Goal: Information Seeking & Learning: Learn about a topic

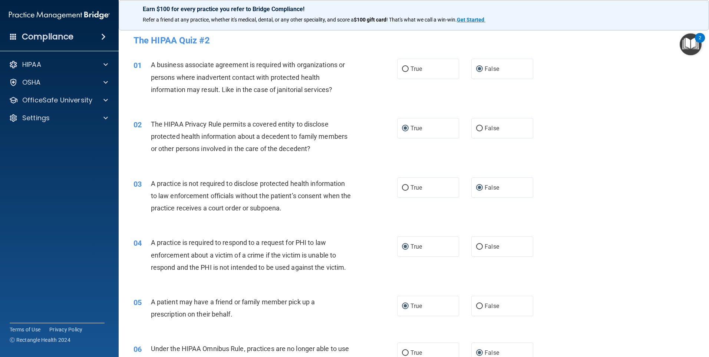
scroll to position [1369, 0]
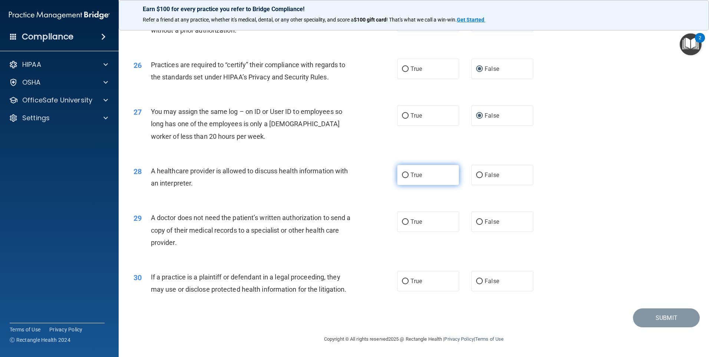
click at [402, 174] on input "True" at bounding box center [405, 175] width 7 height 6
radio input "true"
click at [402, 224] on input "True" at bounding box center [405, 222] width 7 height 6
radio input "true"
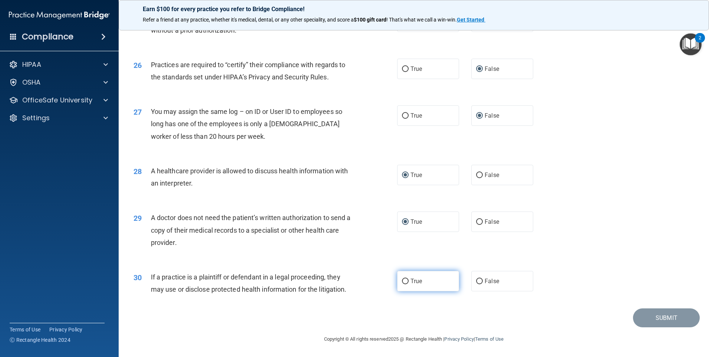
click at [403, 280] on input "True" at bounding box center [405, 281] width 7 height 6
radio input "true"
click at [651, 319] on button "Submit" at bounding box center [666, 317] width 67 height 19
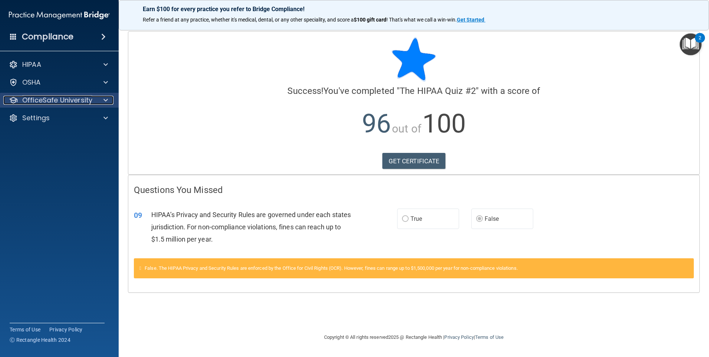
click at [55, 98] on p "OfficeSafe University" at bounding box center [57, 100] width 70 height 9
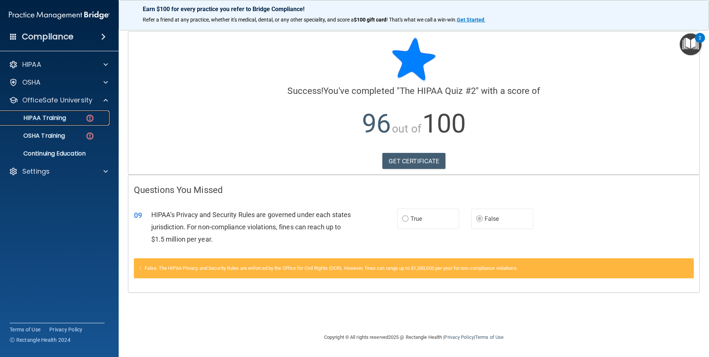
click at [53, 116] on p "HIPAA Training" at bounding box center [35, 117] width 61 height 7
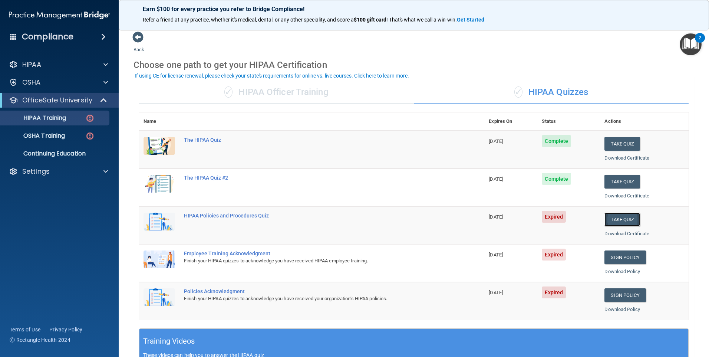
click at [623, 220] on button "Take Quiz" at bounding box center [622, 219] width 36 height 14
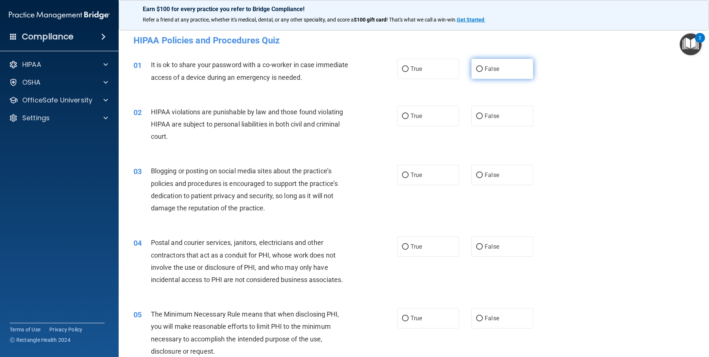
click at [476, 70] on input "False" at bounding box center [479, 69] width 7 height 6
radio input "true"
click at [403, 116] on input "True" at bounding box center [405, 116] width 7 height 6
radio input "true"
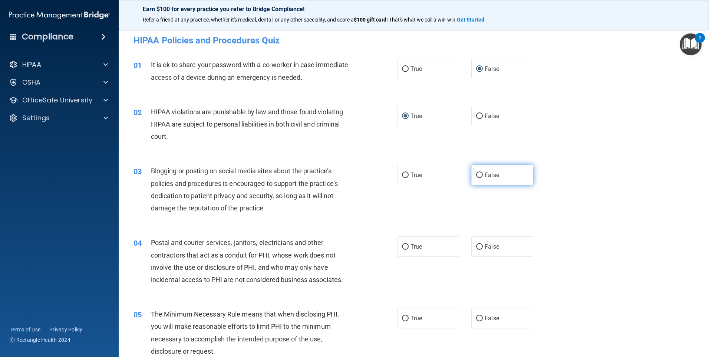
click at [476, 174] on input "False" at bounding box center [479, 175] width 7 height 6
radio input "true"
click at [403, 247] on input "True" at bounding box center [405, 247] width 7 height 6
radio input "true"
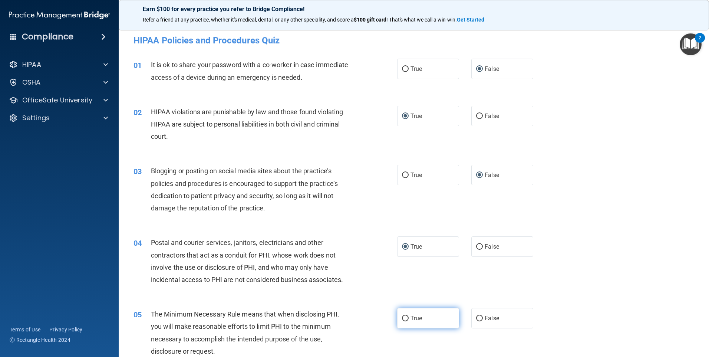
click at [403, 319] on input "True" at bounding box center [405, 319] width 7 height 6
radio input "true"
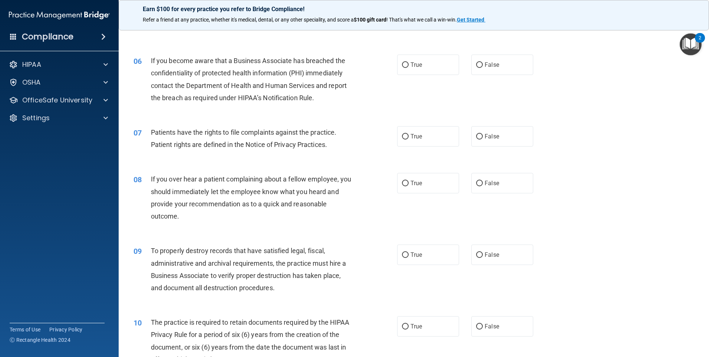
scroll to position [334, 0]
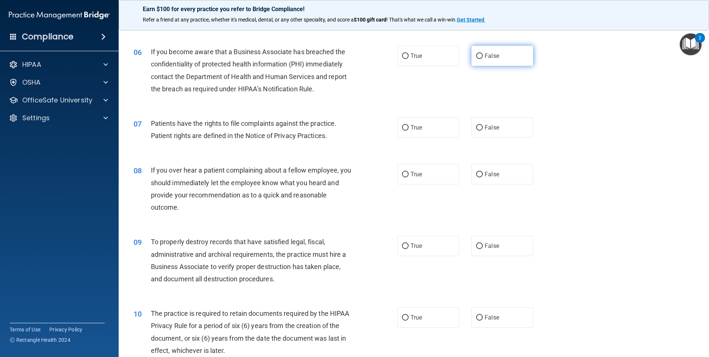
click at [476, 57] on input "False" at bounding box center [479, 56] width 7 height 6
radio input "true"
click at [402, 128] on input "True" at bounding box center [405, 128] width 7 height 6
radio input "true"
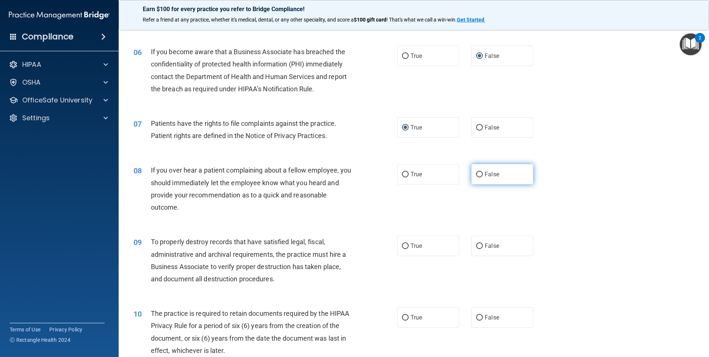
click at [477, 173] on input "False" at bounding box center [479, 175] width 7 height 6
radio input "true"
click at [476, 247] on input "False" at bounding box center [479, 246] width 7 height 6
radio input "true"
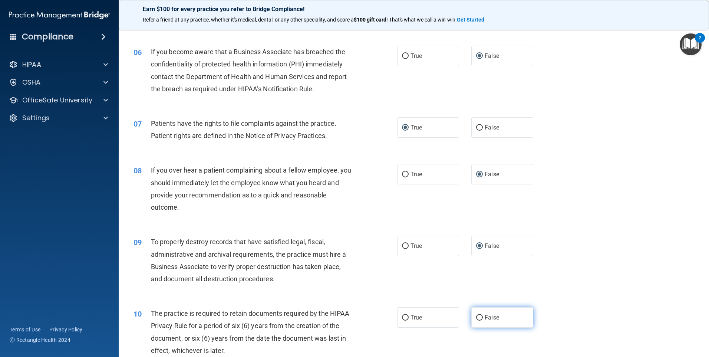
click at [476, 315] on input "False" at bounding box center [479, 318] width 7 height 6
radio input "true"
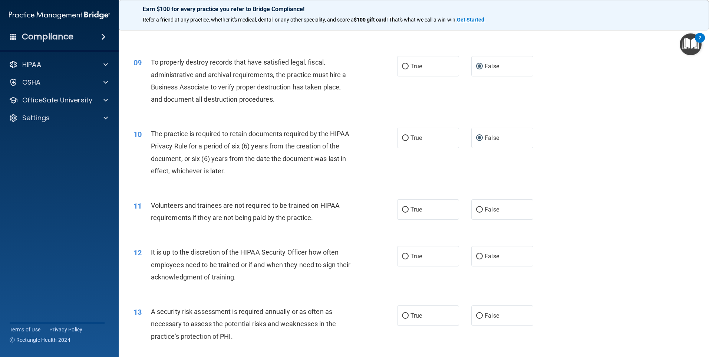
scroll to position [556, 0]
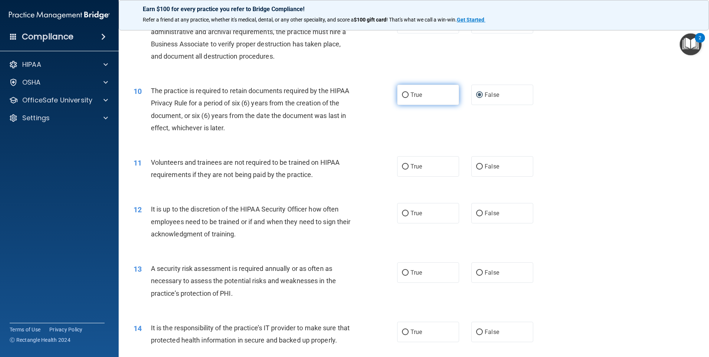
click at [404, 96] on input "True" at bounding box center [405, 95] width 7 height 6
radio input "true"
radio input "false"
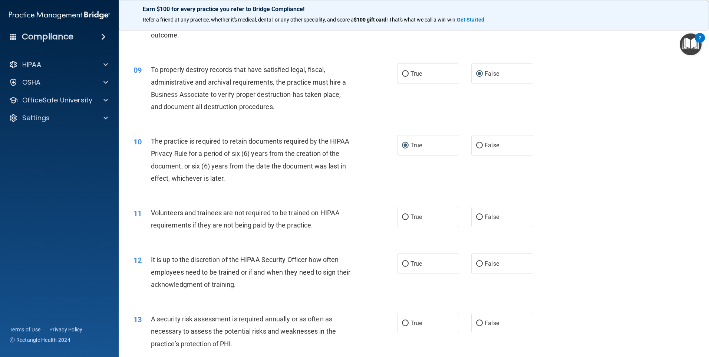
scroll to position [519, 0]
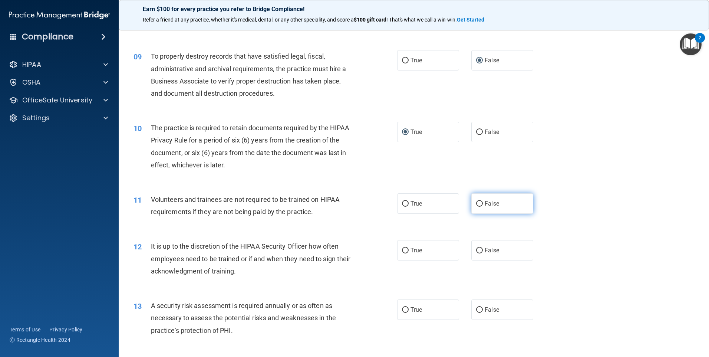
click at [478, 204] on input "False" at bounding box center [479, 204] width 7 height 6
radio input "true"
click at [476, 250] on input "False" at bounding box center [479, 251] width 7 height 6
radio input "true"
click at [403, 309] on input "True" at bounding box center [405, 310] width 7 height 6
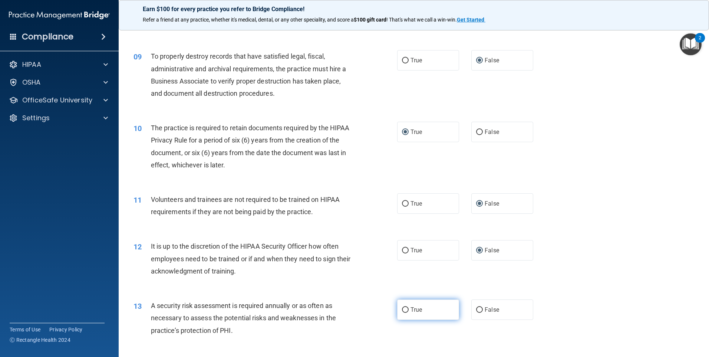
radio input "true"
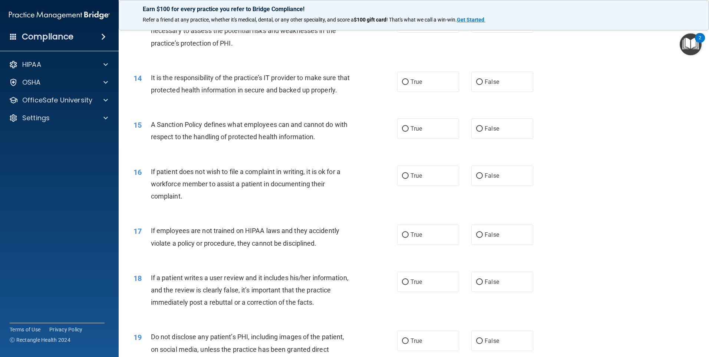
scroll to position [816, 0]
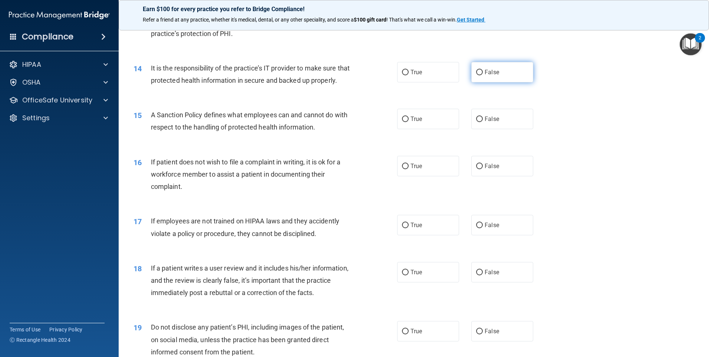
click at [478, 74] on input "False" at bounding box center [479, 73] width 7 height 6
radio input "true"
click at [476, 122] on input "False" at bounding box center [479, 119] width 7 height 6
radio input "true"
click at [405, 169] on input "True" at bounding box center [405, 167] width 7 height 6
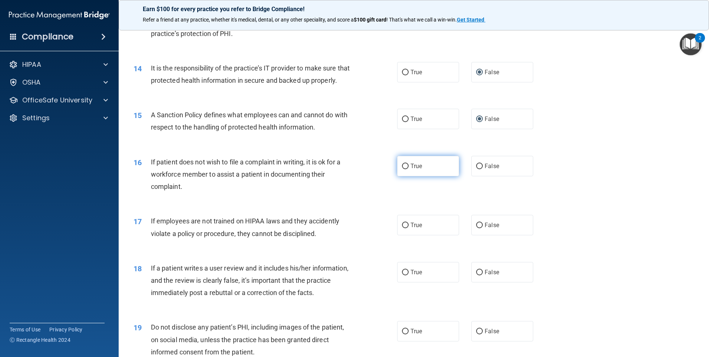
radio input "true"
click at [476, 228] on input "False" at bounding box center [479, 225] width 7 height 6
radio input "true"
click at [476, 275] on input "False" at bounding box center [479, 273] width 7 height 6
radio input "true"
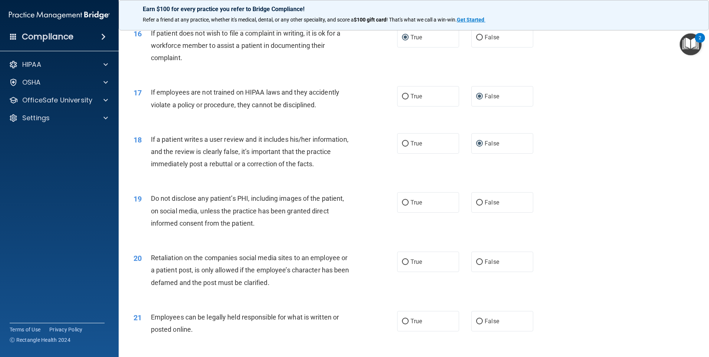
scroll to position [1001, 0]
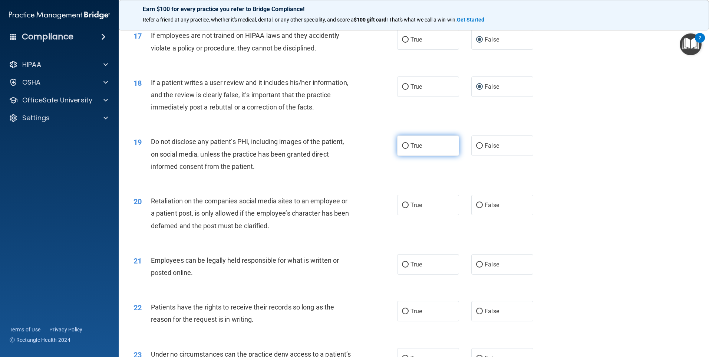
click at [402, 149] on input "True" at bounding box center [405, 146] width 7 height 6
radio input "true"
click at [478, 208] on input "False" at bounding box center [479, 205] width 7 height 6
radio input "true"
click at [402, 267] on input "True" at bounding box center [405, 265] width 7 height 6
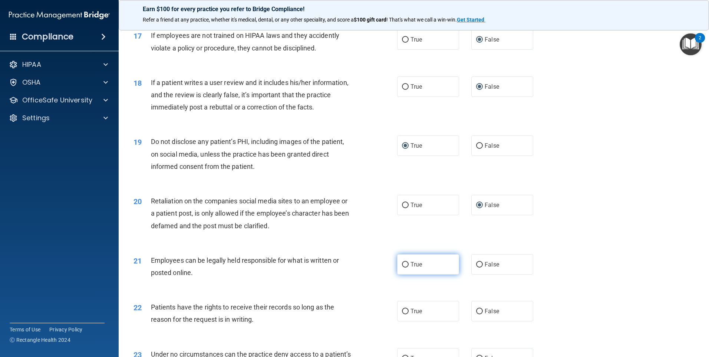
radio input "true"
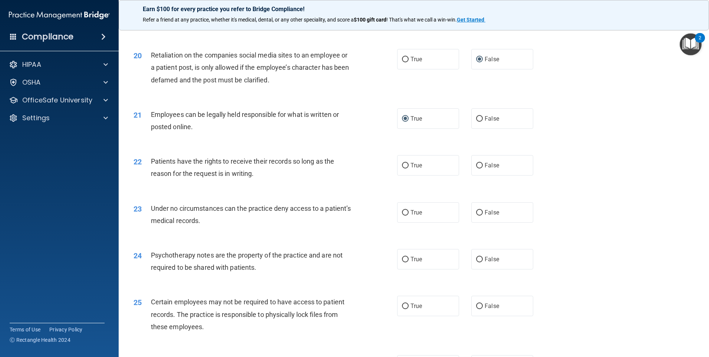
scroll to position [1187, 0]
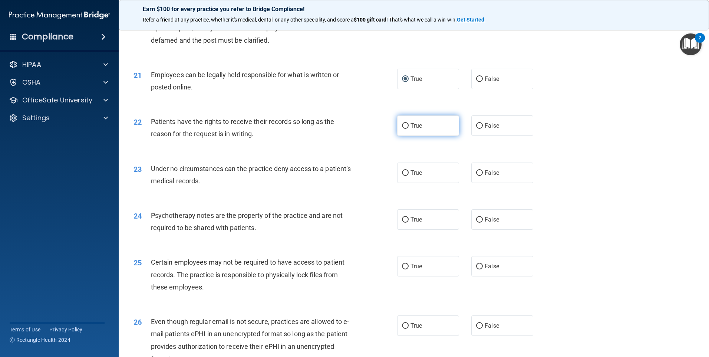
click at [405, 129] on input "True" at bounding box center [405, 126] width 7 height 6
radio input "true"
click at [402, 176] on input "True" at bounding box center [405, 173] width 7 height 6
radio input "true"
click at [476, 129] on input "False" at bounding box center [479, 126] width 7 height 6
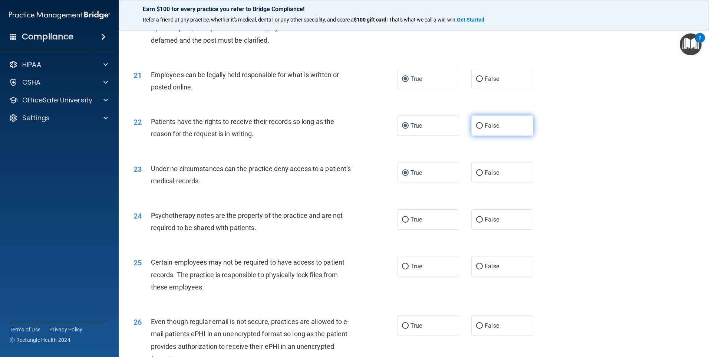
radio input "true"
radio input "false"
click at [476, 176] on input "False" at bounding box center [479, 173] width 7 height 6
radio input "true"
radio input "false"
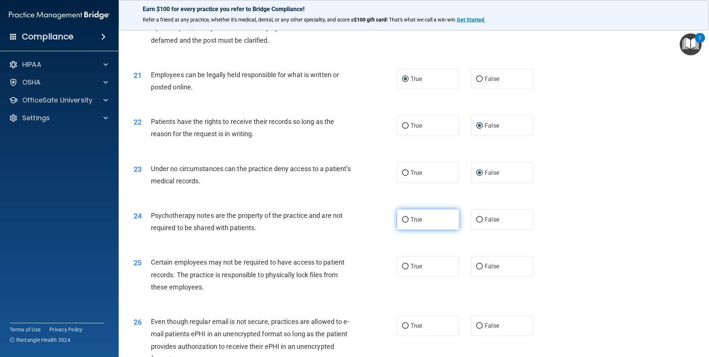
click at [402, 222] on input "True" at bounding box center [405, 220] width 7 height 6
radio input "true"
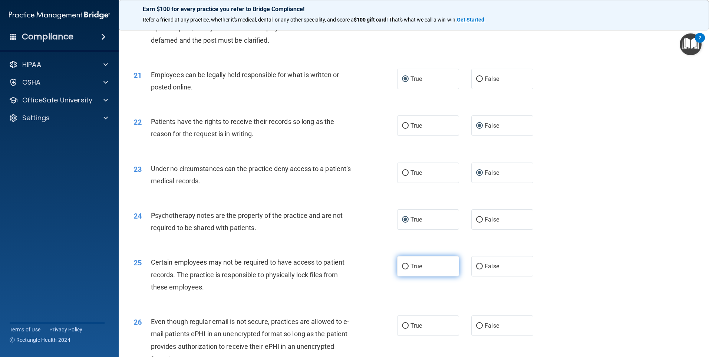
click at [402, 269] on input "True" at bounding box center [405, 267] width 7 height 6
radio input "true"
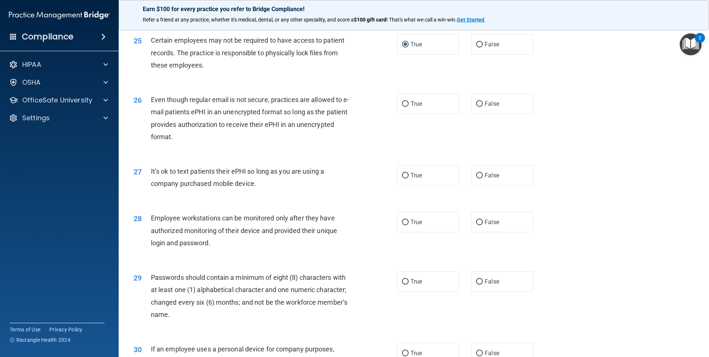
scroll to position [1409, 0]
click at [402, 106] on input "True" at bounding box center [405, 103] width 7 height 6
radio input "true"
drag, startPoint x: 476, startPoint y: 186, endPoint x: 481, endPoint y: 201, distance: 15.2
click at [476, 178] on input "False" at bounding box center [479, 175] width 7 height 6
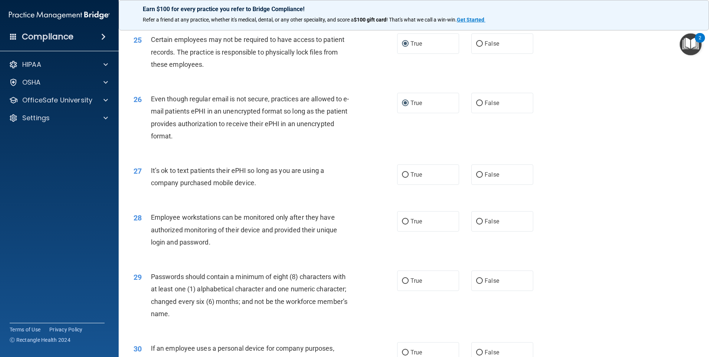
radio input "true"
click at [476, 224] on input "False" at bounding box center [479, 222] width 7 height 6
radio input "true"
click at [404, 284] on input "True" at bounding box center [405, 281] width 7 height 6
radio input "true"
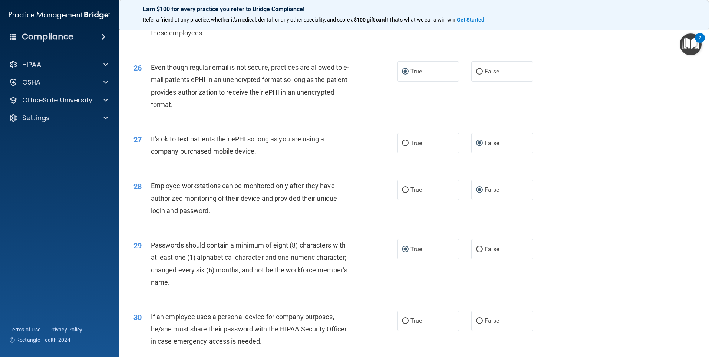
scroll to position [1505, 0]
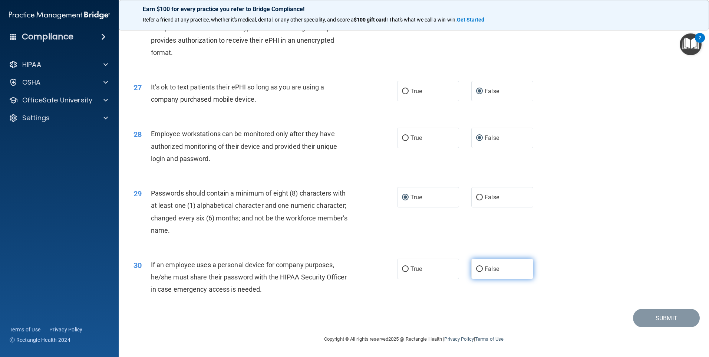
click at [476, 271] on input "False" at bounding box center [479, 269] width 7 height 6
radio input "true"
click at [650, 317] on button "Submit" at bounding box center [666, 318] width 67 height 19
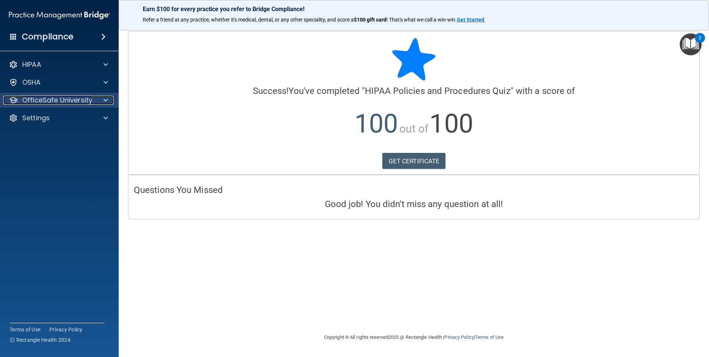
click at [44, 98] on p "OfficeSafe University" at bounding box center [57, 100] width 70 height 9
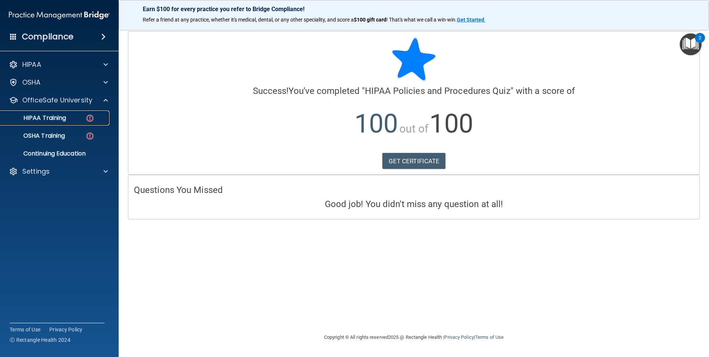
click at [51, 118] on p "HIPAA Training" at bounding box center [35, 117] width 61 height 7
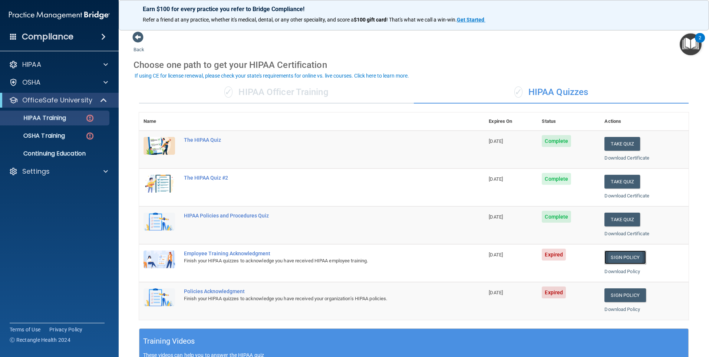
click at [626, 254] on link "Sign Policy" at bounding box center [624, 257] width 41 height 14
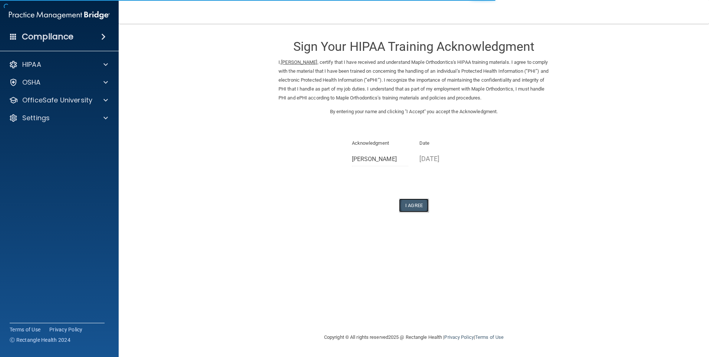
click at [409, 203] on button "I Agree" at bounding box center [414, 205] width 30 height 14
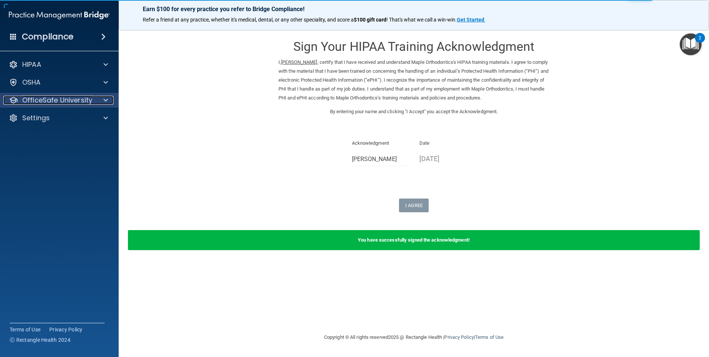
click at [73, 98] on p "OfficeSafe University" at bounding box center [57, 100] width 70 height 9
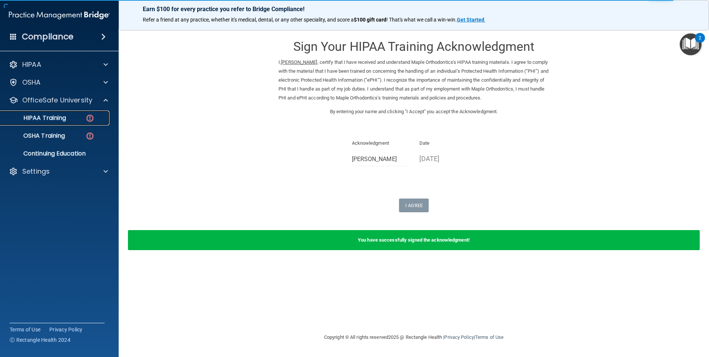
click at [69, 120] on div "HIPAA Training" at bounding box center [55, 117] width 101 height 7
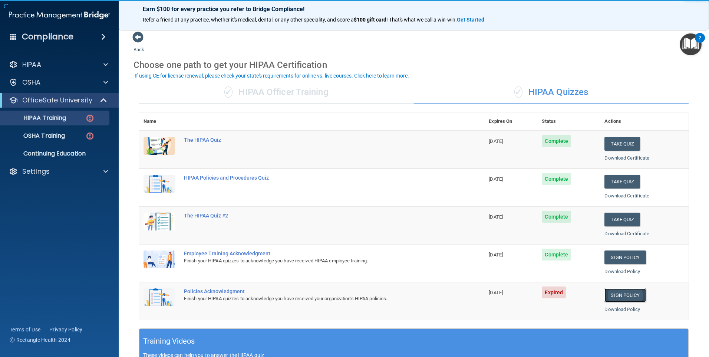
click at [615, 295] on link "Sign Policy" at bounding box center [624, 295] width 41 height 14
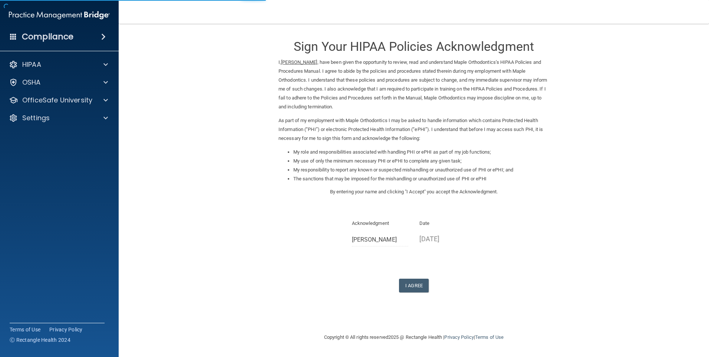
click at [409, 273] on div "Sign Your HIPAA Policies Acknowledgment I, Lisa Saksa , have been given the opp…" at bounding box center [413, 161] width 271 height 261
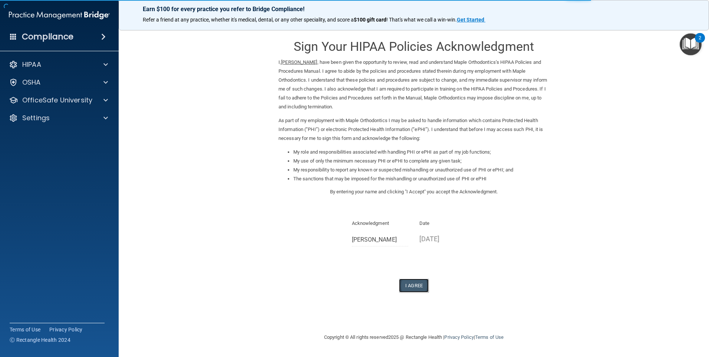
click at [417, 288] on button "I Agree" at bounding box center [414, 285] width 30 height 14
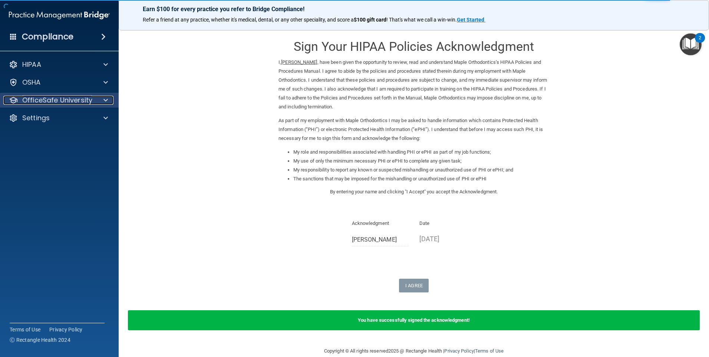
click at [89, 103] on p "OfficeSafe University" at bounding box center [57, 100] width 70 height 9
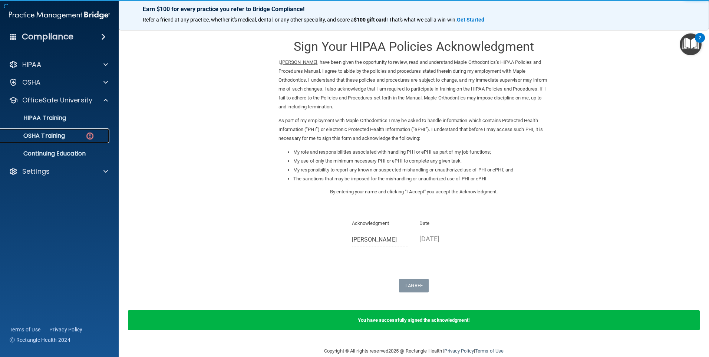
click at [68, 133] on div "OSHA Training" at bounding box center [55, 135] width 101 height 7
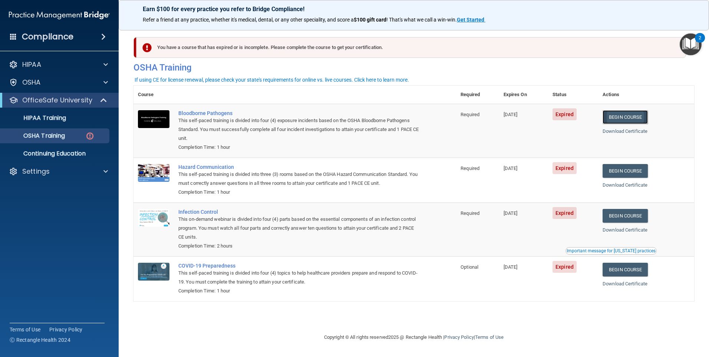
click at [626, 118] on link "Begin Course" at bounding box center [625, 117] width 45 height 14
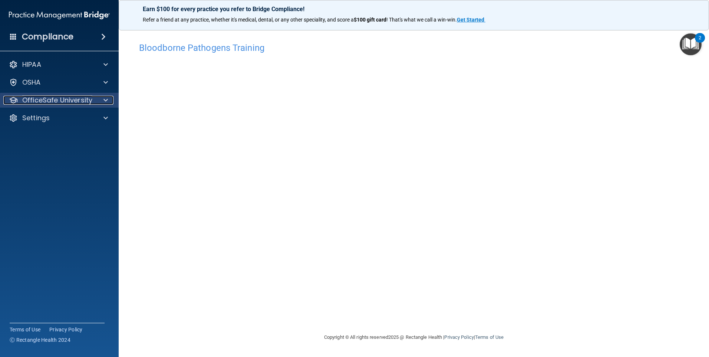
click at [100, 101] on div at bounding box center [104, 100] width 19 height 9
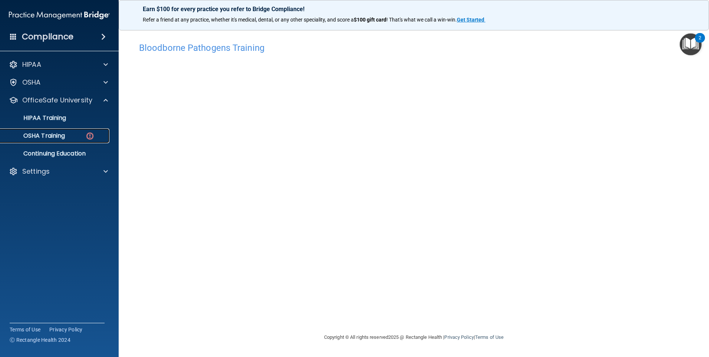
click at [72, 135] on div "OSHA Training" at bounding box center [55, 135] width 101 height 7
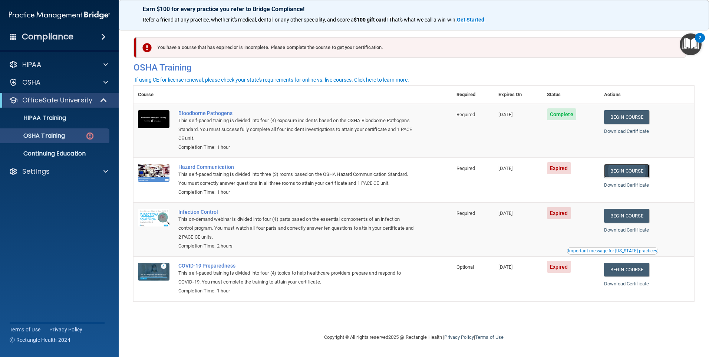
click at [646, 171] on link "Begin Course" at bounding box center [626, 171] width 45 height 14
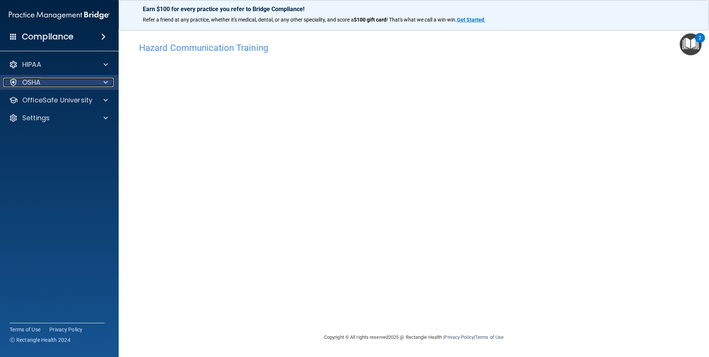
click at [104, 84] on span at bounding box center [105, 82] width 4 height 9
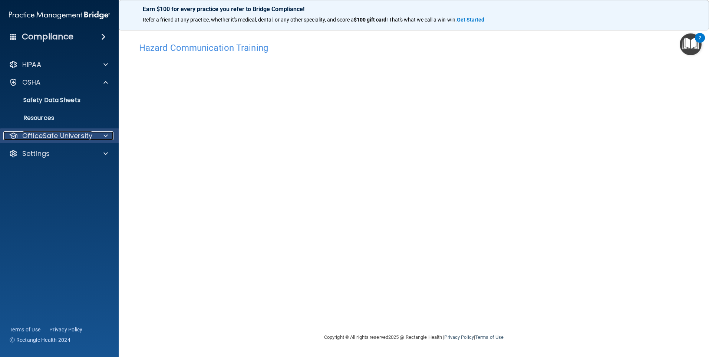
click at [94, 133] on div "OfficeSafe University" at bounding box center [49, 135] width 92 height 9
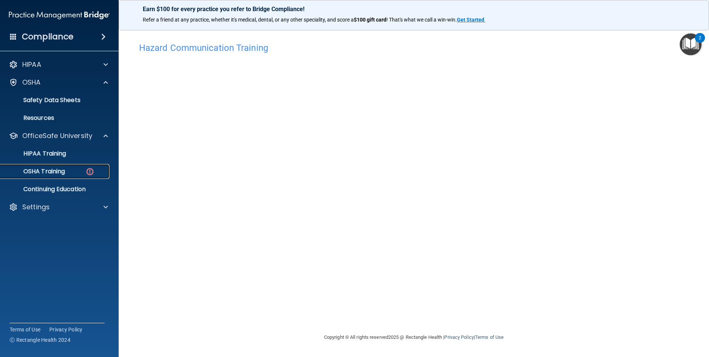
click at [79, 171] on div "OSHA Training" at bounding box center [55, 171] width 101 height 7
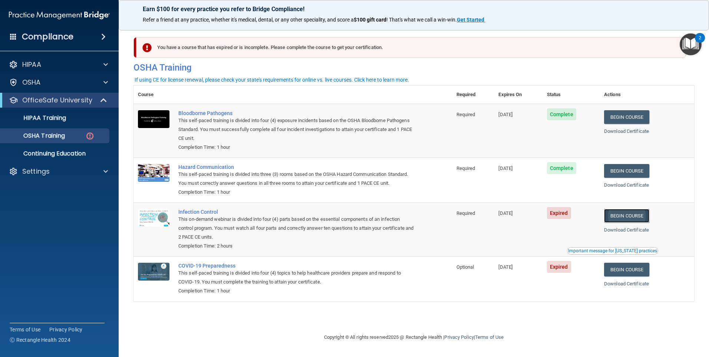
click at [646, 215] on link "Begin Course" at bounding box center [626, 216] width 45 height 14
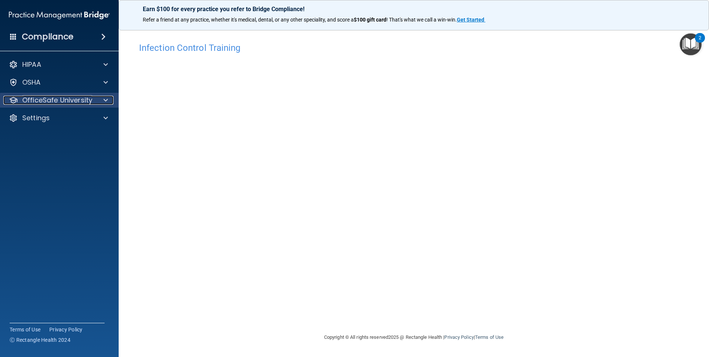
click at [61, 100] on p "OfficeSafe University" at bounding box center [57, 100] width 70 height 9
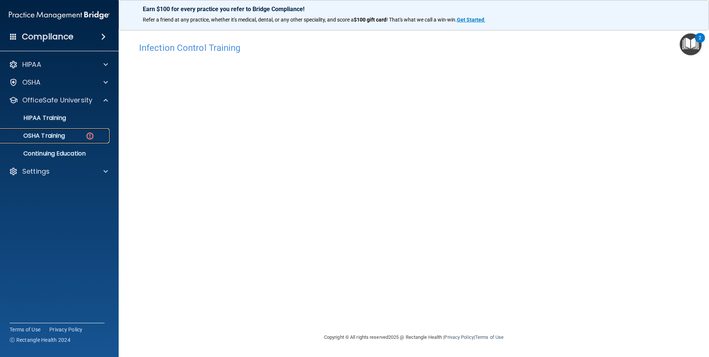
click at [57, 138] on p "OSHA Training" at bounding box center [35, 135] width 60 height 7
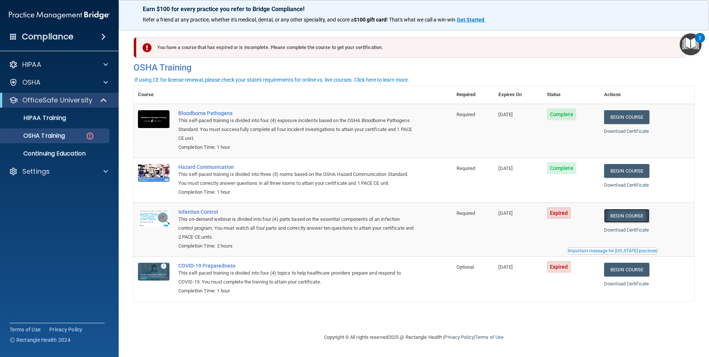
click at [619, 217] on link "Begin Course" at bounding box center [626, 216] width 45 height 14
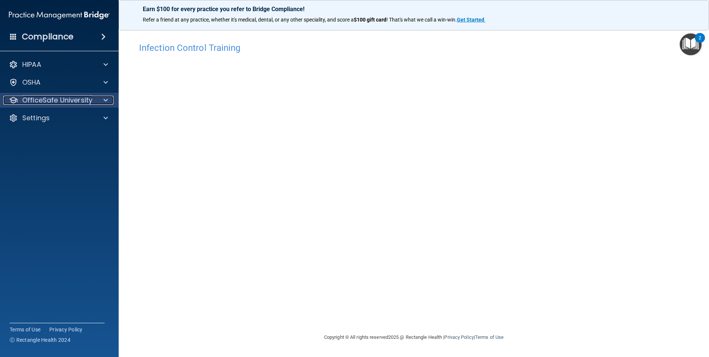
click at [100, 100] on div at bounding box center [104, 100] width 19 height 9
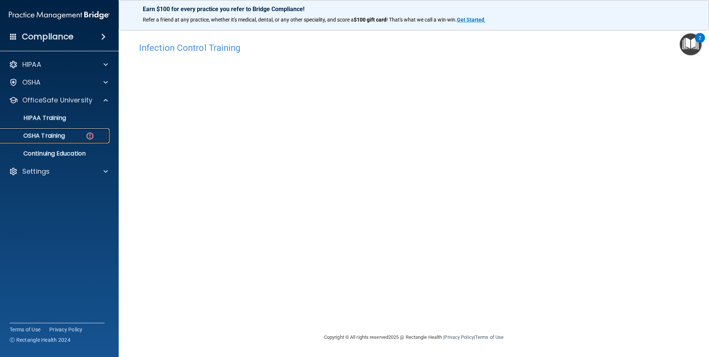
click at [80, 135] on div "OSHA Training" at bounding box center [55, 135] width 101 height 7
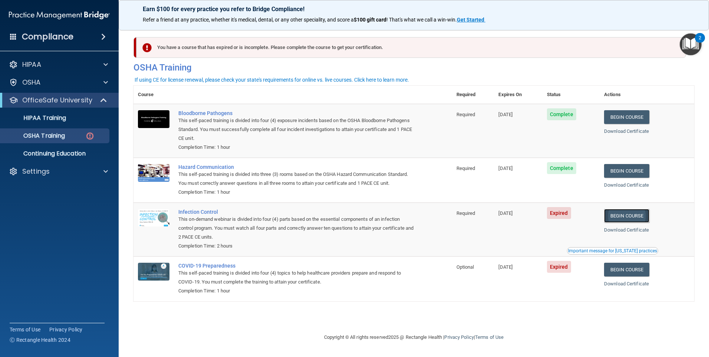
click at [625, 217] on link "Begin Course" at bounding box center [626, 216] width 45 height 14
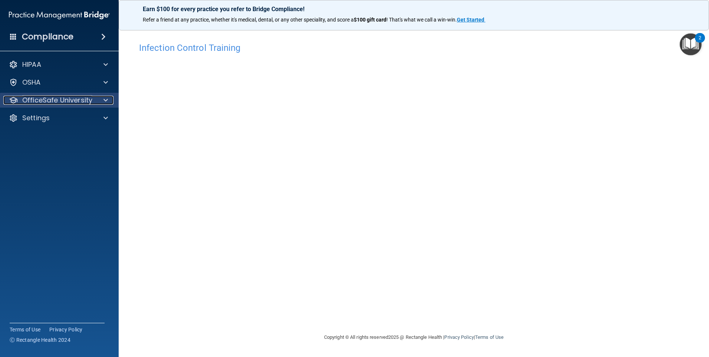
click at [83, 98] on p "OfficeSafe University" at bounding box center [57, 100] width 70 height 9
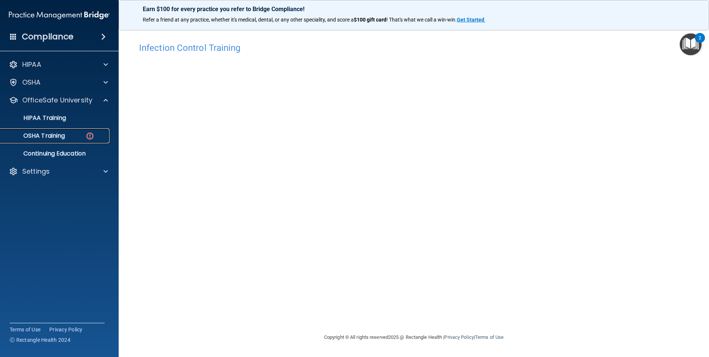
click at [78, 133] on div "OSHA Training" at bounding box center [55, 135] width 101 height 7
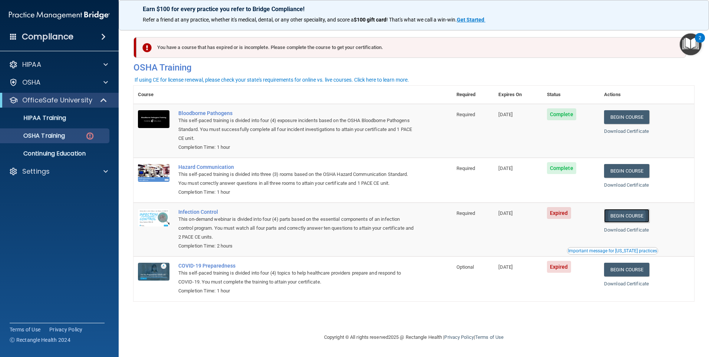
click at [647, 219] on link "Begin Course" at bounding box center [626, 216] width 45 height 14
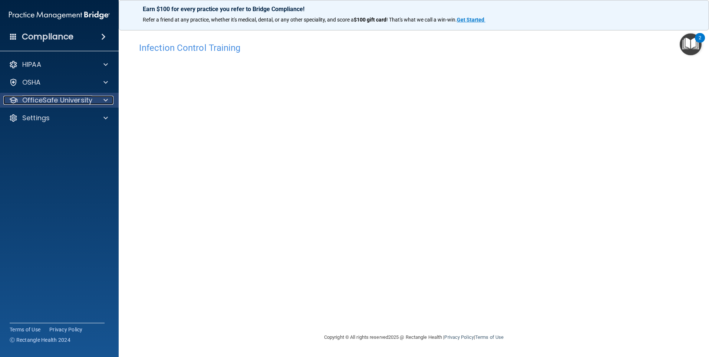
click at [102, 100] on div at bounding box center [104, 100] width 19 height 9
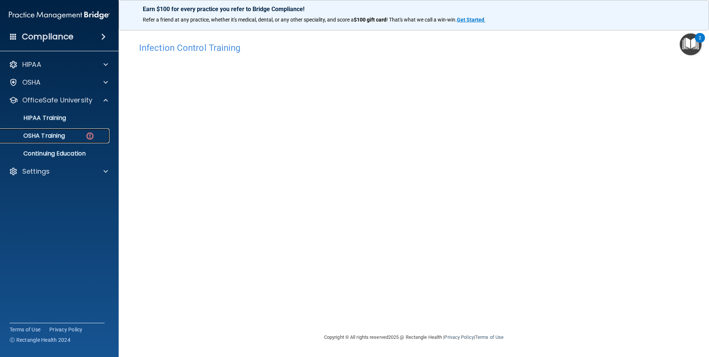
click at [69, 133] on div "OSHA Training" at bounding box center [55, 135] width 101 height 7
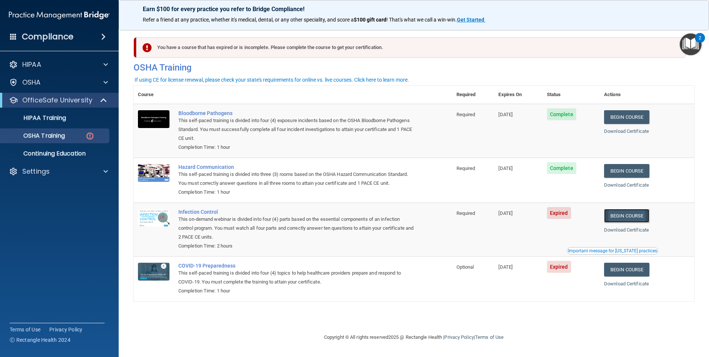
click at [640, 217] on link "Begin Course" at bounding box center [626, 216] width 45 height 14
click at [96, 33] on div "Compliance" at bounding box center [59, 37] width 119 height 16
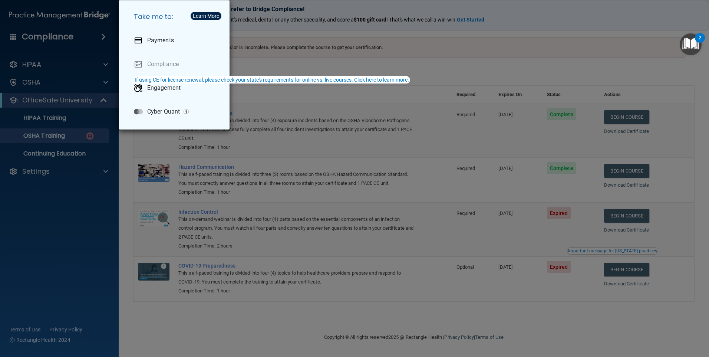
click at [96, 33] on div "Take me to: Payments Compliance Engagement Cyber Quant" at bounding box center [354, 178] width 709 height 357
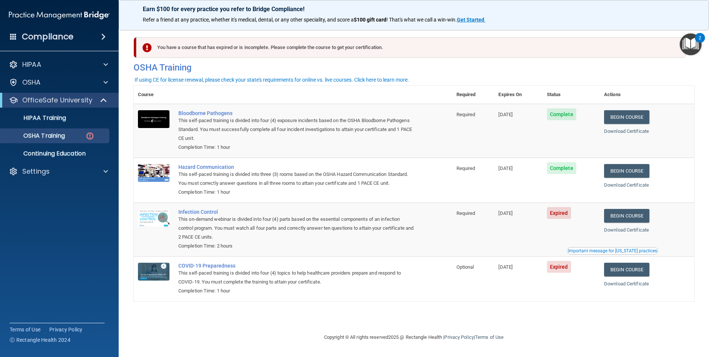
click at [685, 51] on img "Open Resource Center, 2 new notifications" at bounding box center [691, 44] width 22 height 22
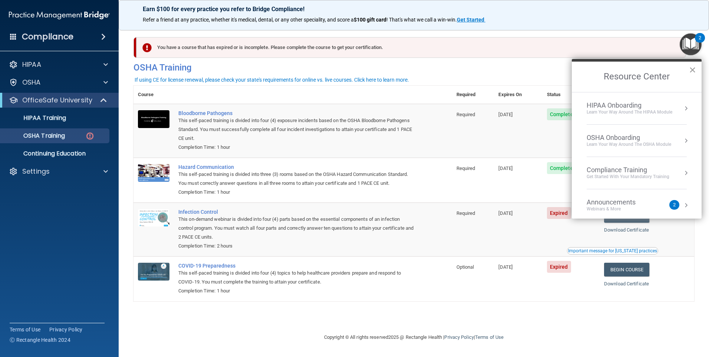
click at [690, 68] on button "×" at bounding box center [692, 70] width 7 height 12
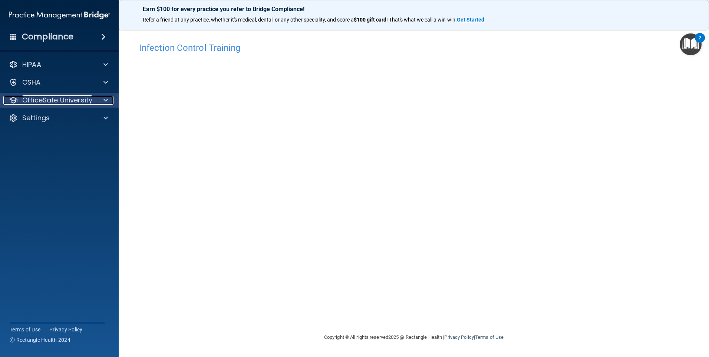
click at [77, 96] on p "OfficeSafe University" at bounding box center [57, 100] width 70 height 9
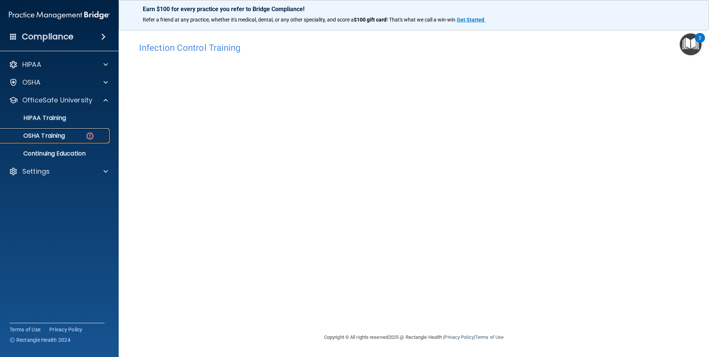
click at [81, 132] on div "OSHA Training" at bounding box center [55, 135] width 101 height 7
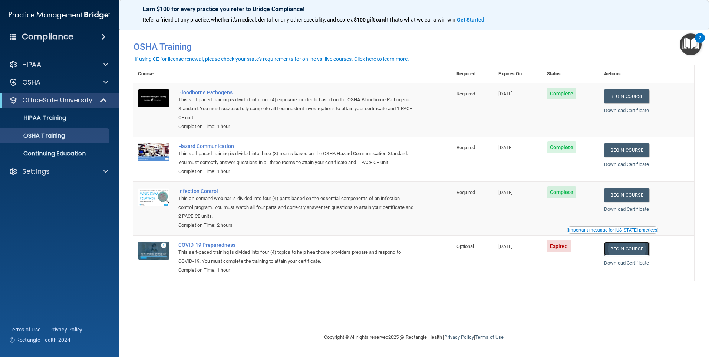
click at [624, 249] on link "Begin Course" at bounding box center [626, 249] width 45 height 14
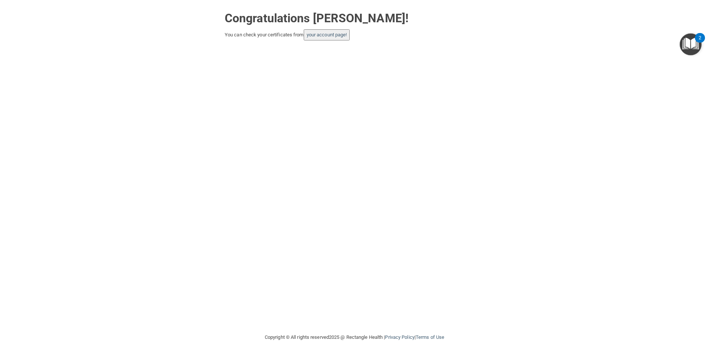
drag, startPoint x: 104, startPoint y: 57, endPoint x: 163, endPoint y: 37, distance: 62.4
click at [163, 37] on div "Congratulations [PERSON_NAME]! You can check your certificates from your accoun…" at bounding box center [354, 23] width 679 height 33
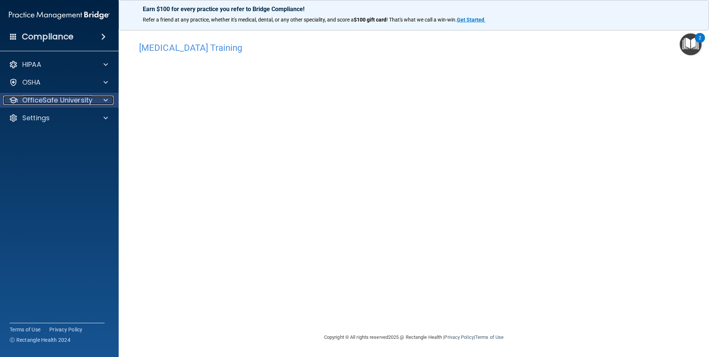
click at [80, 102] on p "OfficeSafe University" at bounding box center [57, 100] width 70 height 9
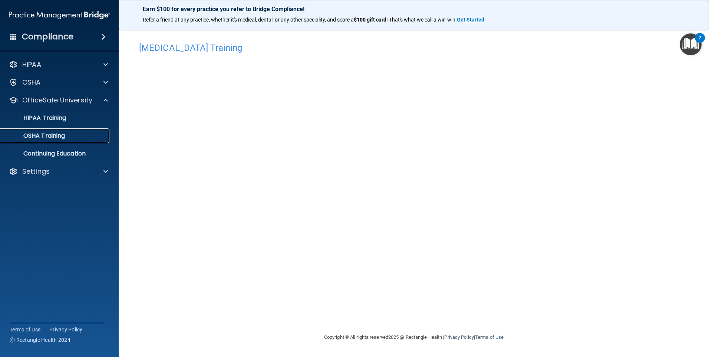
click at [65, 133] on p "OSHA Training" at bounding box center [35, 135] width 60 height 7
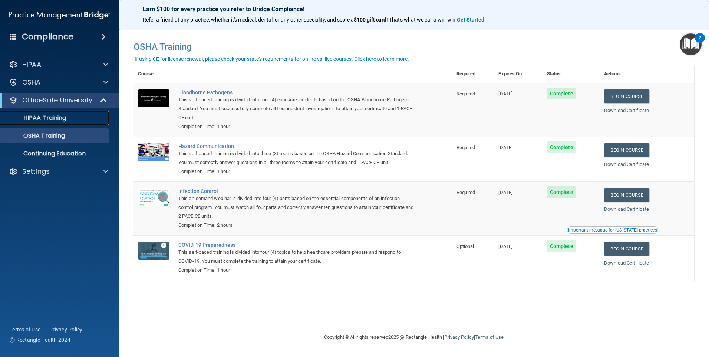
click at [85, 121] on div "HIPAA Training" at bounding box center [55, 117] width 101 height 7
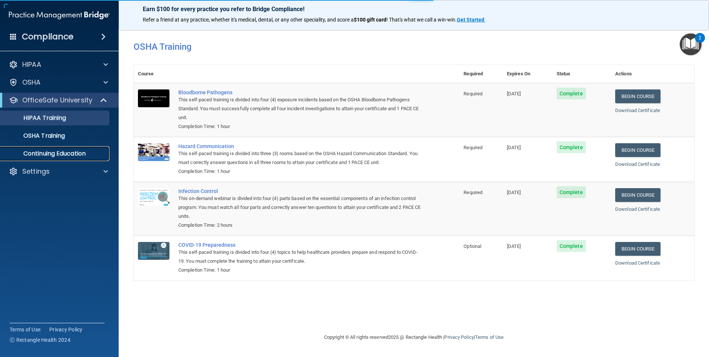
click at [62, 153] on p "Continuing Education" at bounding box center [55, 153] width 101 height 7
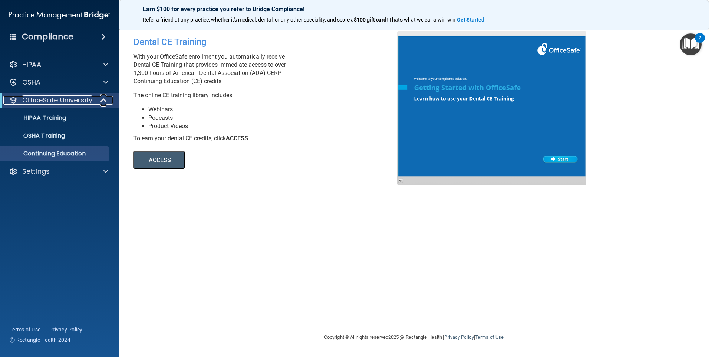
click at [83, 97] on p "OfficeSafe University" at bounding box center [57, 100] width 70 height 9
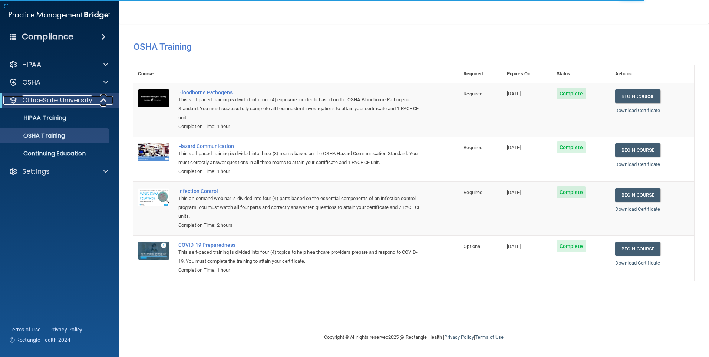
click at [98, 103] on div at bounding box center [104, 100] width 18 height 9
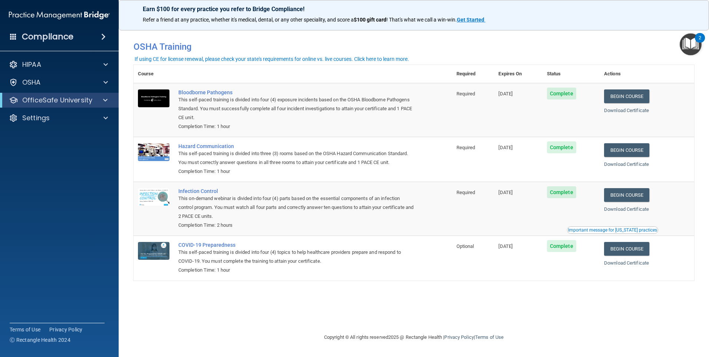
click at [13, 33] on span at bounding box center [13, 36] width 7 height 7
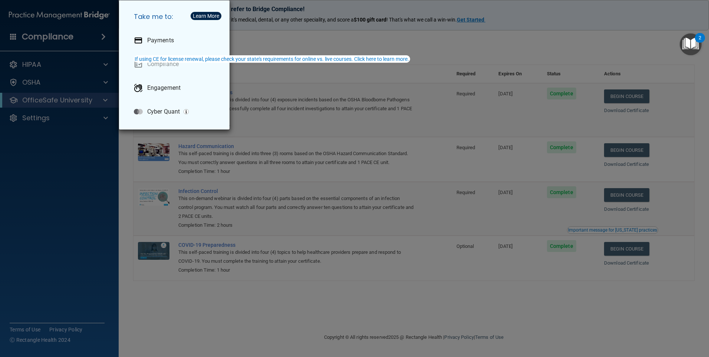
click at [165, 61] on div "If using CE for license renewal, please check your state's requirements for onl…" at bounding box center [272, 58] width 274 height 5
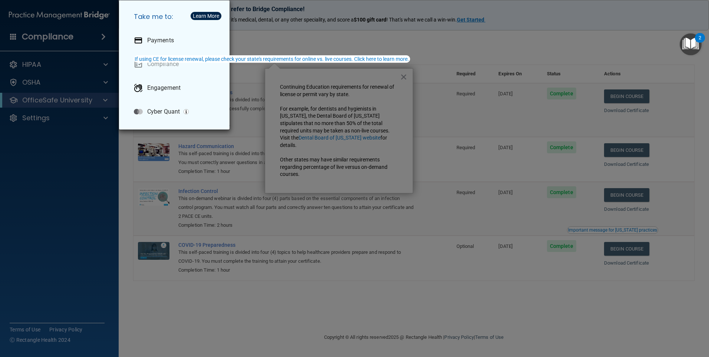
click at [402, 74] on div "Take me to: Payments Compliance Engagement Cyber Quant" at bounding box center [354, 178] width 709 height 357
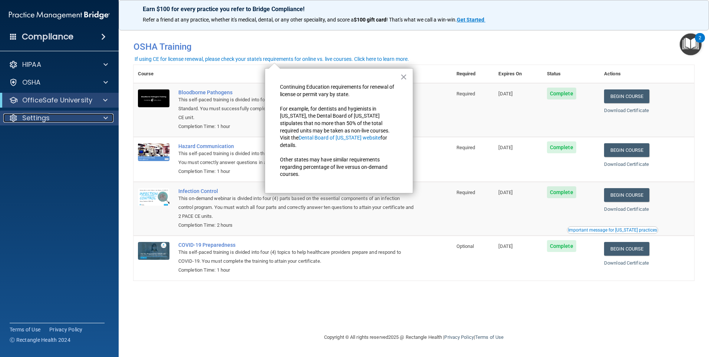
click at [36, 114] on p "Settings" at bounding box center [35, 117] width 27 height 9
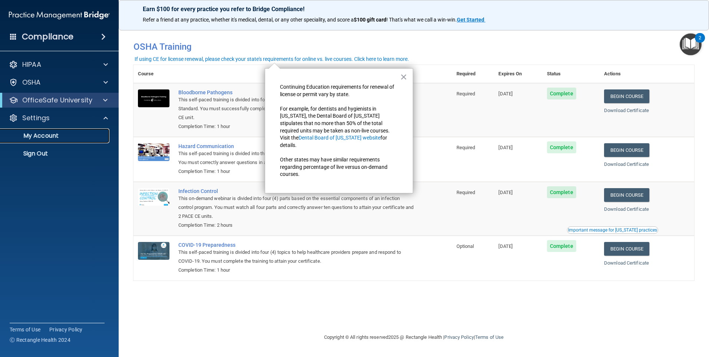
click at [42, 139] on p "My Account" at bounding box center [55, 135] width 101 height 7
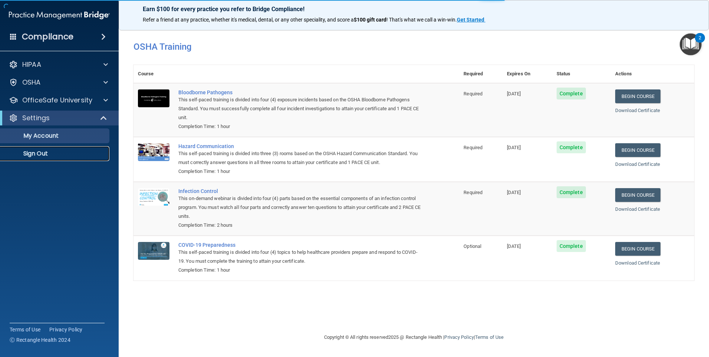
click at [43, 152] on p "Sign Out" at bounding box center [55, 153] width 101 height 7
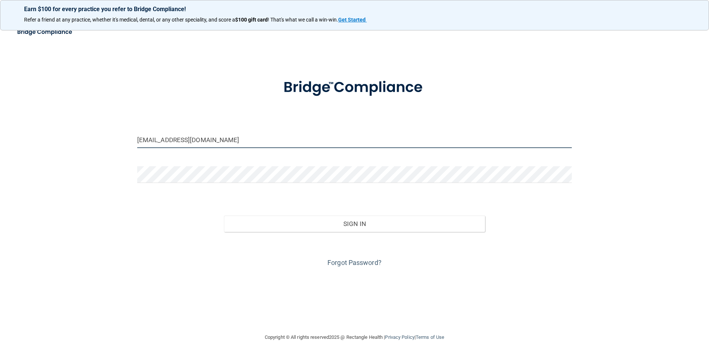
click at [279, 144] on input "[EMAIL_ADDRESS][DOMAIN_NAME]" at bounding box center [354, 139] width 435 height 17
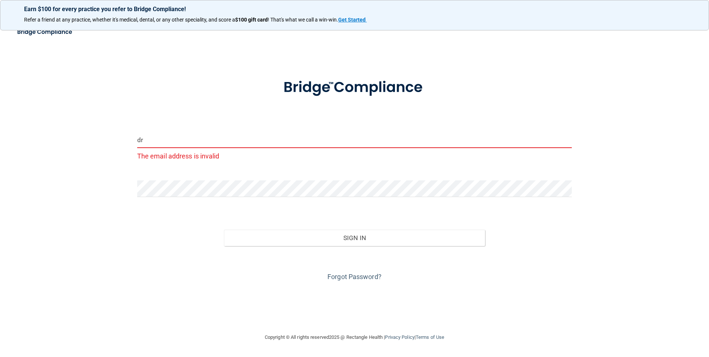
type input "d"
